Goal: Task Accomplishment & Management: Use online tool/utility

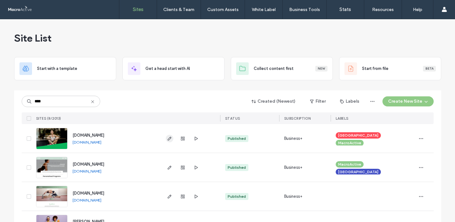
type input "****"
click at [167, 139] on use "button" at bounding box center [169, 138] width 4 height 4
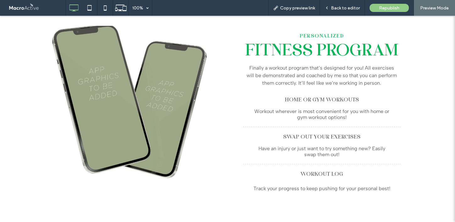
scroll to position [778, 0]
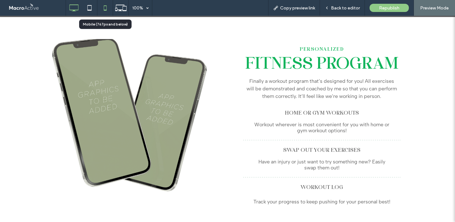
click at [107, 8] on use at bounding box center [105, 7] width 3 height 5
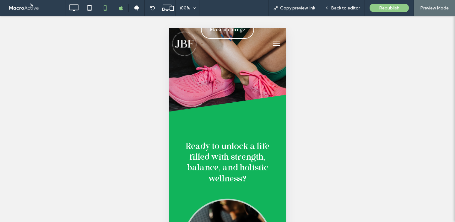
scroll to position [174, 0]
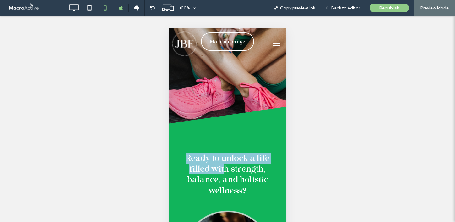
drag, startPoint x: 223, startPoint y: 147, endPoint x: 223, endPoint y: 129, distance: 18.5
click at [223, 145] on div "Ready to unlock a life filled with strength , balance , and holistic wellness ?…" at bounding box center [227, 174] width 98 height 59
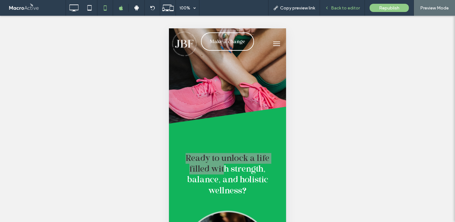
click at [339, 11] on div "Back to editor" at bounding box center [342, 8] width 45 height 16
click at [345, 9] on span "Back to editor" at bounding box center [345, 7] width 29 height 5
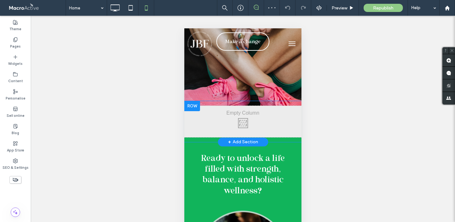
drag, startPoint x: 243, startPoint y: 127, endPoint x: 243, endPoint y: 109, distance: 17.9
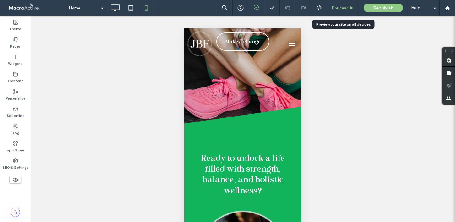
click at [346, 8] on span "Preview" at bounding box center [340, 7] width 16 height 5
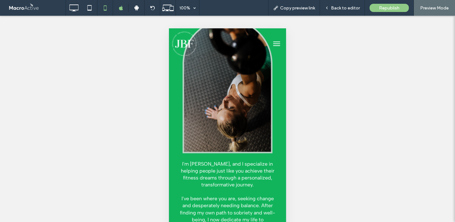
scroll to position [360, 0]
